Goal: Task Accomplishment & Management: Use online tool/utility

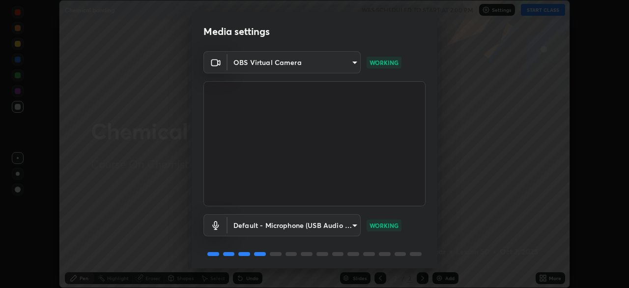
scroll to position [35, 0]
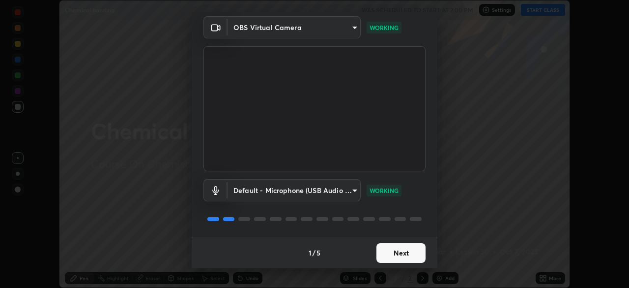
click at [399, 256] on button "Next" at bounding box center [401, 253] width 49 height 20
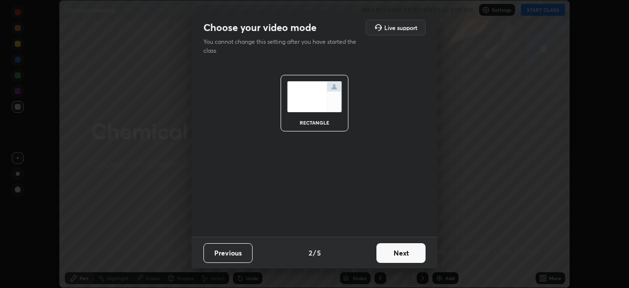
scroll to position [0, 0]
click at [396, 256] on button "Next" at bounding box center [401, 253] width 49 height 20
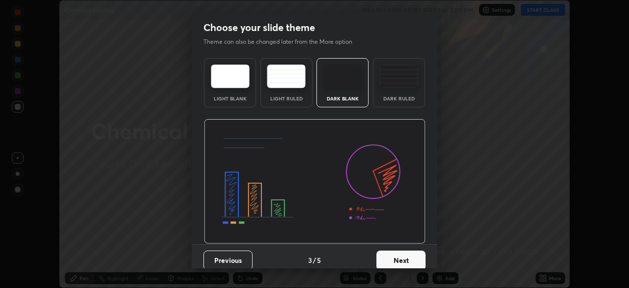
click at [397, 254] on button "Next" at bounding box center [401, 260] width 49 height 20
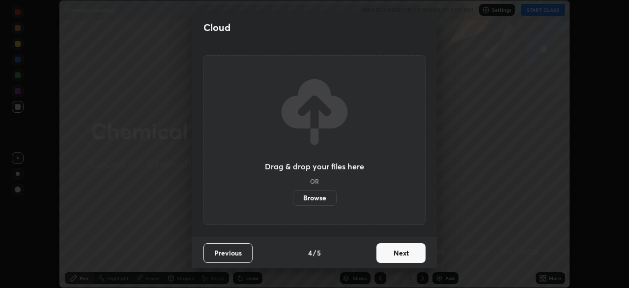
click at [401, 256] on button "Next" at bounding box center [401, 253] width 49 height 20
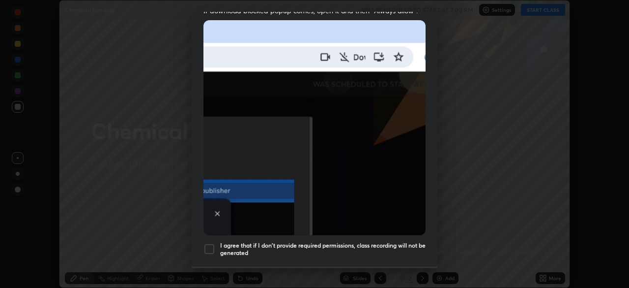
scroll to position [211, 0]
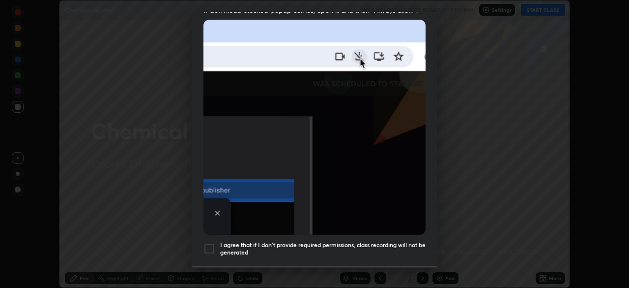
click at [210, 243] on div at bounding box center [210, 248] width 12 height 12
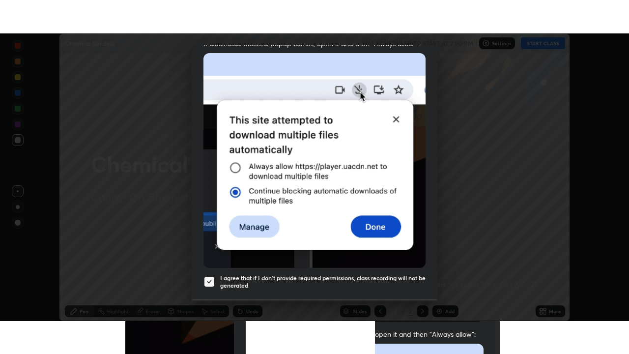
scroll to position [236, 0]
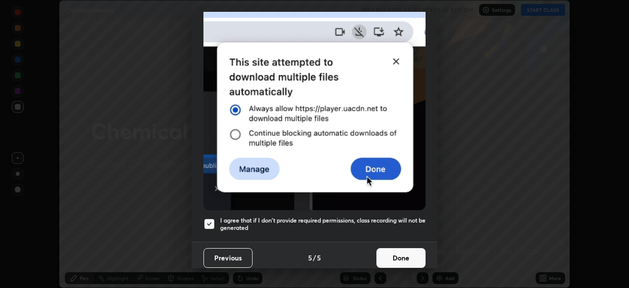
click at [398, 253] on button "Done" at bounding box center [401, 258] width 49 height 20
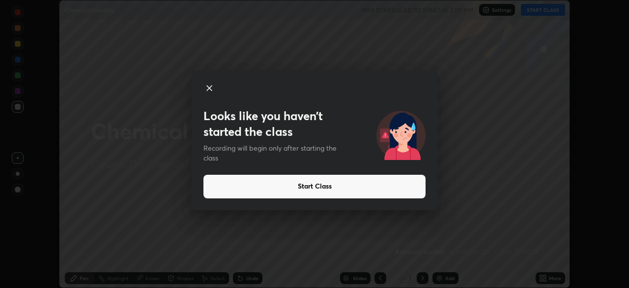
click at [307, 190] on button "Start Class" at bounding box center [315, 187] width 222 height 24
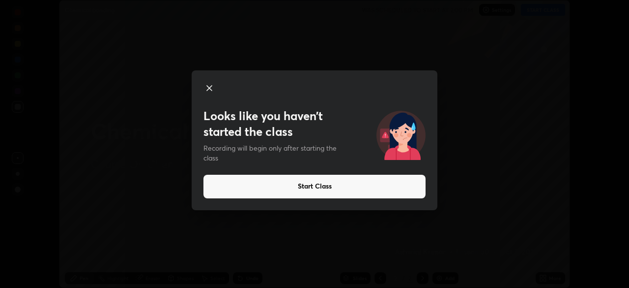
click at [296, 193] on button "Start Class" at bounding box center [315, 187] width 222 height 24
click at [294, 191] on button "Start Class" at bounding box center [315, 187] width 222 height 24
click at [297, 188] on button "Start Class" at bounding box center [315, 187] width 222 height 24
click at [300, 187] on button "Start Class" at bounding box center [315, 187] width 222 height 24
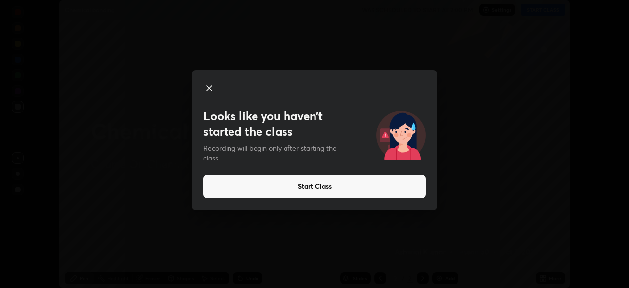
click at [210, 91] on icon at bounding box center [210, 88] width 12 height 12
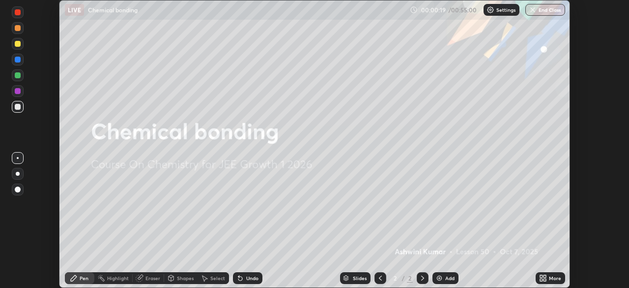
click at [438, 279] on img at bounding box center [440, 278] width 8 height 8
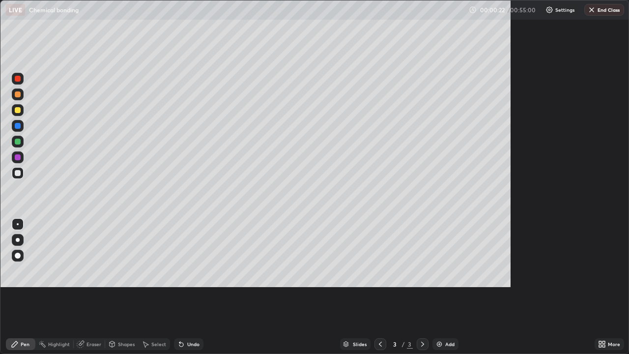
scroll to position [354, 629]
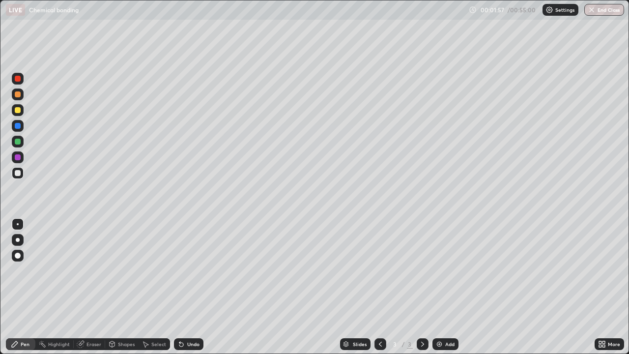
click at [436, 287] on img at bounding box center [440, 344] width 8 height 8
click at [434, 287] on div "Add" at bounding box center [446, 344] width 26 height 12
click at [92, 287] on div "Eraser" at bounding box center [94, 344] width 15 height 5
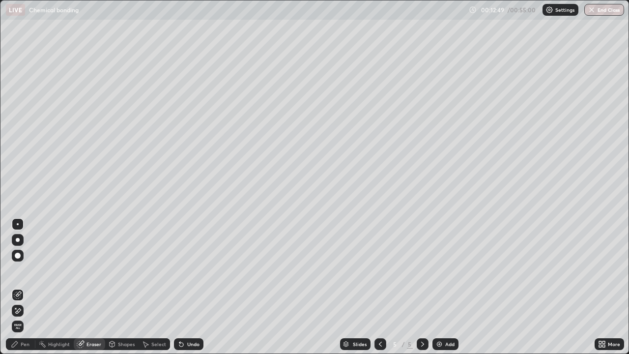
click at [25, 287] on div "Pen" at bounding box center [25, 344] width 9 height 5
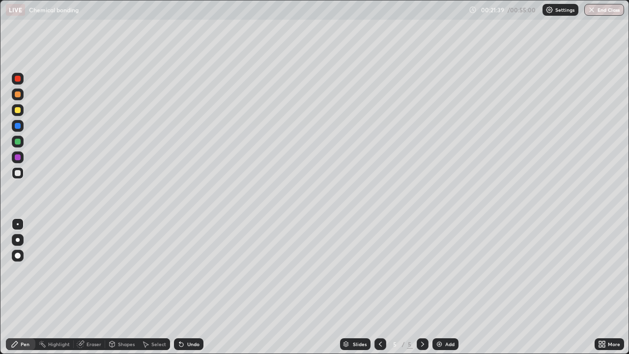
click at [436, 287] on img at bounding box center [440, 344] width 8 height 8
click at [87, 287] on div "Eraser" at bounding box center [94, 344] width 15 height 5
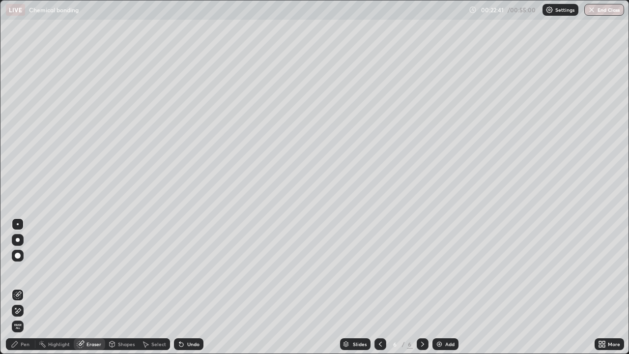
click at [25, 287] on div "Pen" at bounding box center [25, 344] width 9 height 5
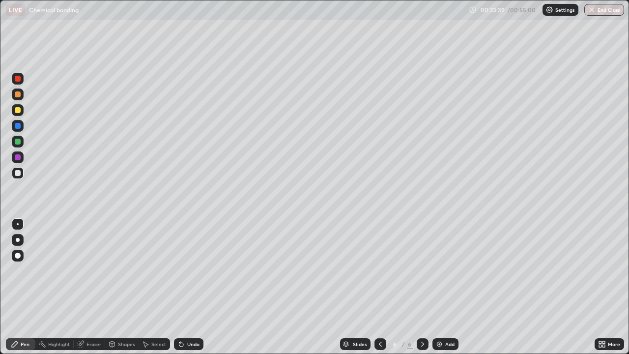
click at [436, 287] on img at bounding box center [440, 344] width 8 height 8
click at [378, 287] on icon at bounding box center [381, 344] width 8 height 8
click at [380, 287] on icon at bounding box center [381, 344] width 8 height 8
click at [381, 287] on icon at bounding box center [381, 344] width 8 height 8
click at [423, 287] on div at bounding box center [423, 344] width 12 height 12
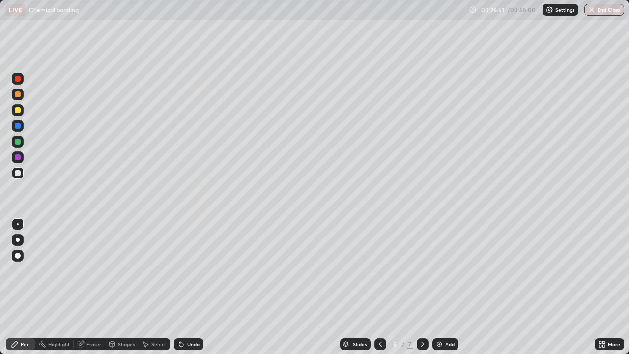
click at [437, 287] on img at bounding box center [440, 344] width 8 height 8
click at [15, 157] on div at bounding box center [18, 157] width 6 height 6
click at [380, 287] on icon at bounding box center [381, 344] width 8 height 8
click at [379, 287] on icon at bounding box center [380, 344] width 3 height 5
